Goal: Task Accomplishment & Management: Use online tool/utility

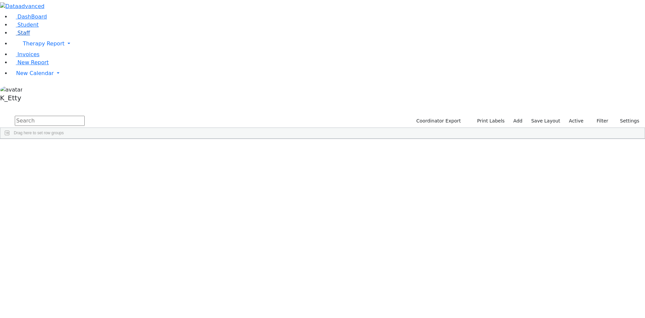
click at [20, 36] on span "Staff" at bounding box center [23, 33] width 12 height 6
click at [560, 116] on button "Settings" at bounding box center [569, 121] width 31 height 10
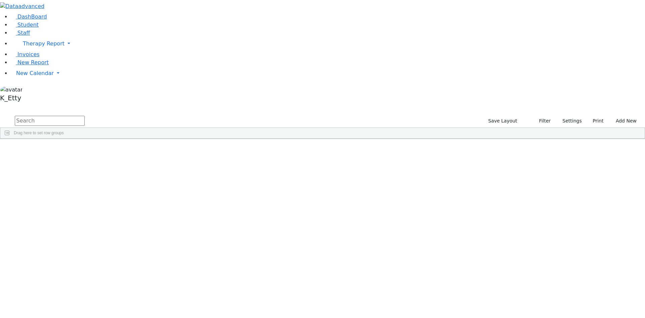
click at [346, 138] on div "Location" at bounding box center [333, 143] width 26 height 11
click at [356, 138] on div at bounding box center [355, 143] width 3 height 11
click at [351, 141] on span at bounding box center [348, 143] width 5 height 5
click at [421, 149] on div "Pin Column Autosize This Column Autosize All Columns Group by Location Reset Co…" at bounding box center [384, 178] width 74 height 59
click at [371, 142] on span "filter" at bounding box center [368, 144] width 5 height 5
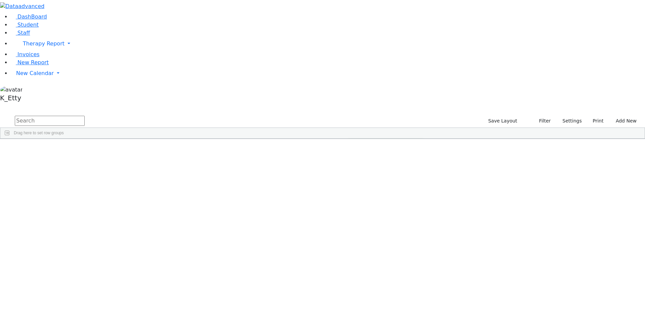
click at [375, 181] on div "(Select All)" at bounding box center [365, 183] width 19 height 5
click at [392, 189] on div "ECEC/Public School" at bounding box center [374, 191] width 37 height 5
click at [380, 221] on div "Public School" at bounding box center [368, 223] width 25 height 5
click at [85, 116] on input "text" at bounding box center [50, 121] width 70 height 10
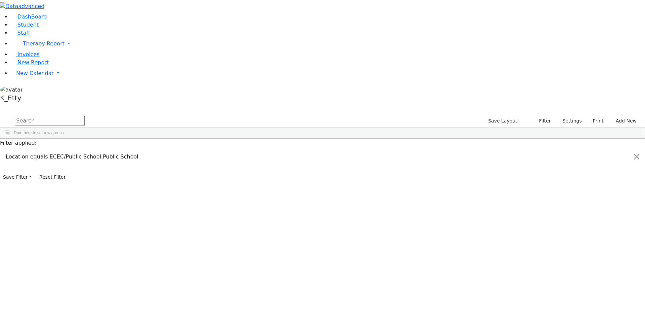
scroll to position [0, 0]
click at [187, 138] on div "Department" at bounding box center [174, 143] width 26 height 11
click at [639, 153] on span "Columns" at bounding box center [641, 161] width 5 height 16
click at [589, 244] on span "Gender" at bounding box center [594, 246] width 13 height 5
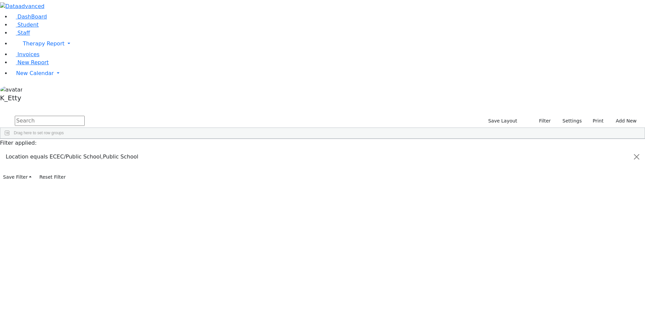
checkbox input "true"
click at [480, 141] on span at bounding box center [477, 143] width 5 height 5
click at [504, 181] on div "(Select All)" at bounding box center [494, 183] width 19 height 5
click at [500, 189] on div "(Blanks)" at bounding box center [492, 191] width 15 height 5
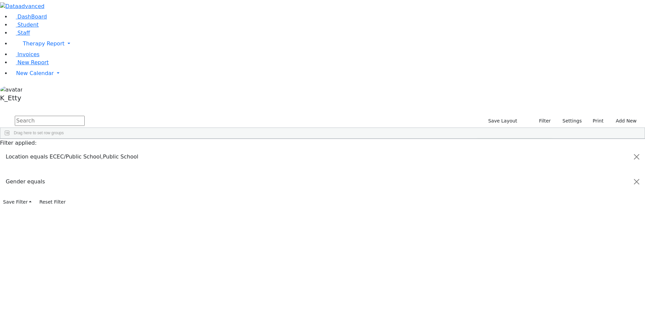
click at [530, 205] on div "[DEMOGRAPHIC_DATA]" at bounding box center [507, 207] width 45 height 5
click at [85, 116] on input "text" at bounding box center [50, 121] width 70 height 10
click at [145, 141] on span "Department" at bounding box center [139, 143] width 12 height 5
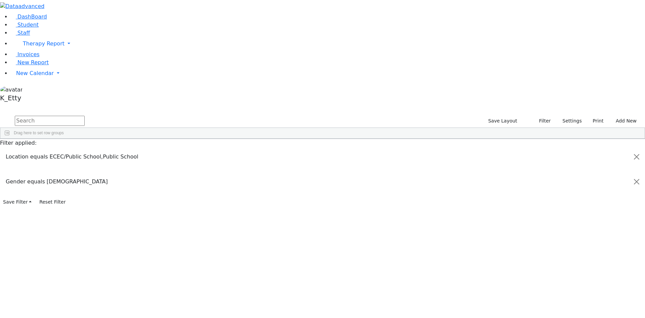
click at [152, 141] on span "Department" at bounding box center [142, 143] width 19 height 5
click at [297, 249] on span "Excel Export (.xlsx)‎" at bounding box center [277, 253] width 40 height 9
click at [85, 116] on input "text" at bounding box center [50, 121] width 70 height 10
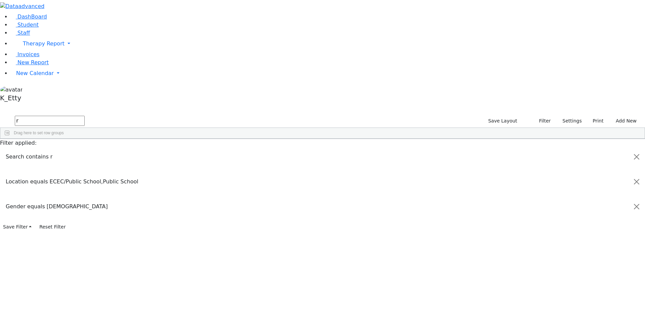
type input "r"
drag, startPoint x: 125, startPoint y: 24, endPoint x: 35, endPoint y: 13, distance: 90.6
click at [35, 13] on div "DashBoard Student Staff Therapy Report Student Old Calendar Report K_Etty" at bounding box center [322, 116] width 645 height 232
